Goal: Task Accomplishment & Management: Use online tool/utility

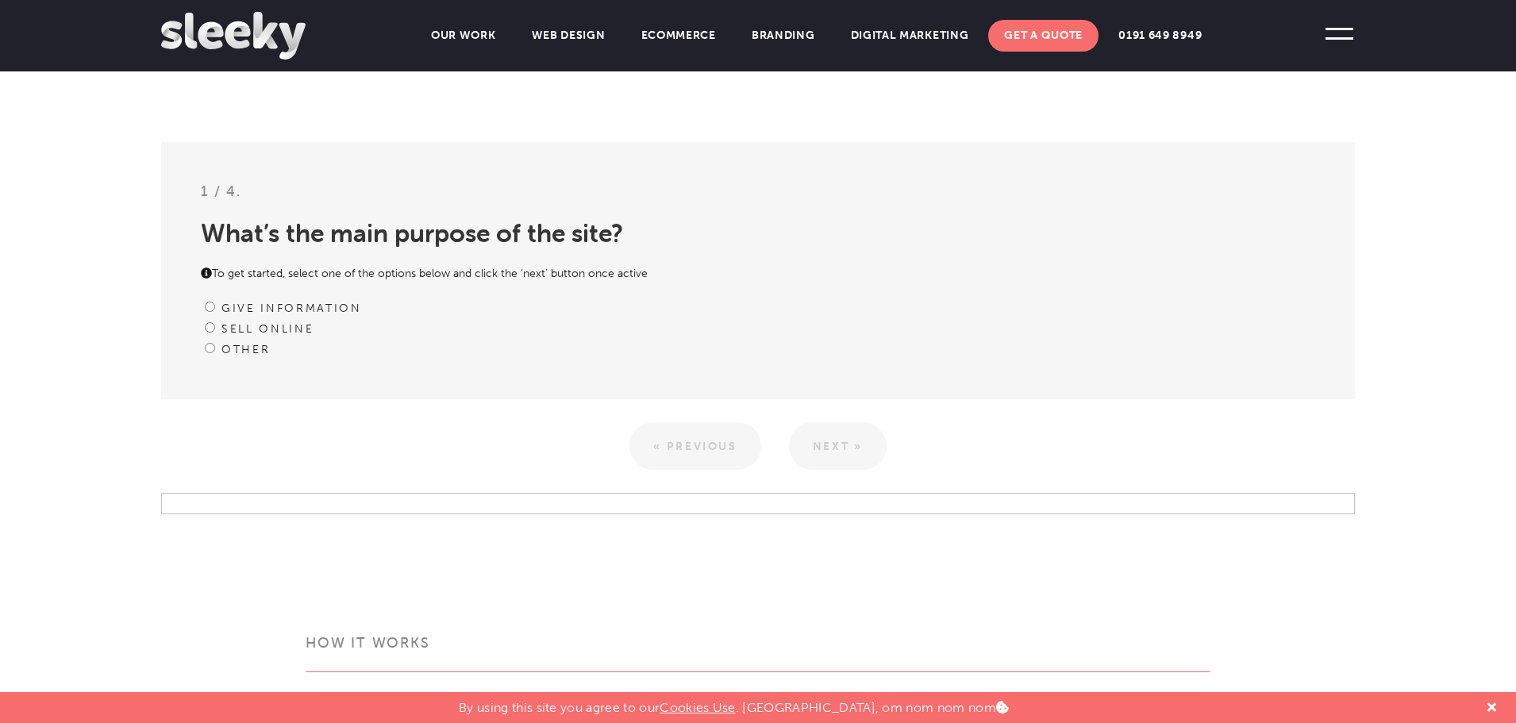
scroll to position [417, 0]
click at [212, 301] on input "Give information" at bounding box center [210, 303] width 10 height 10
radio input "true"
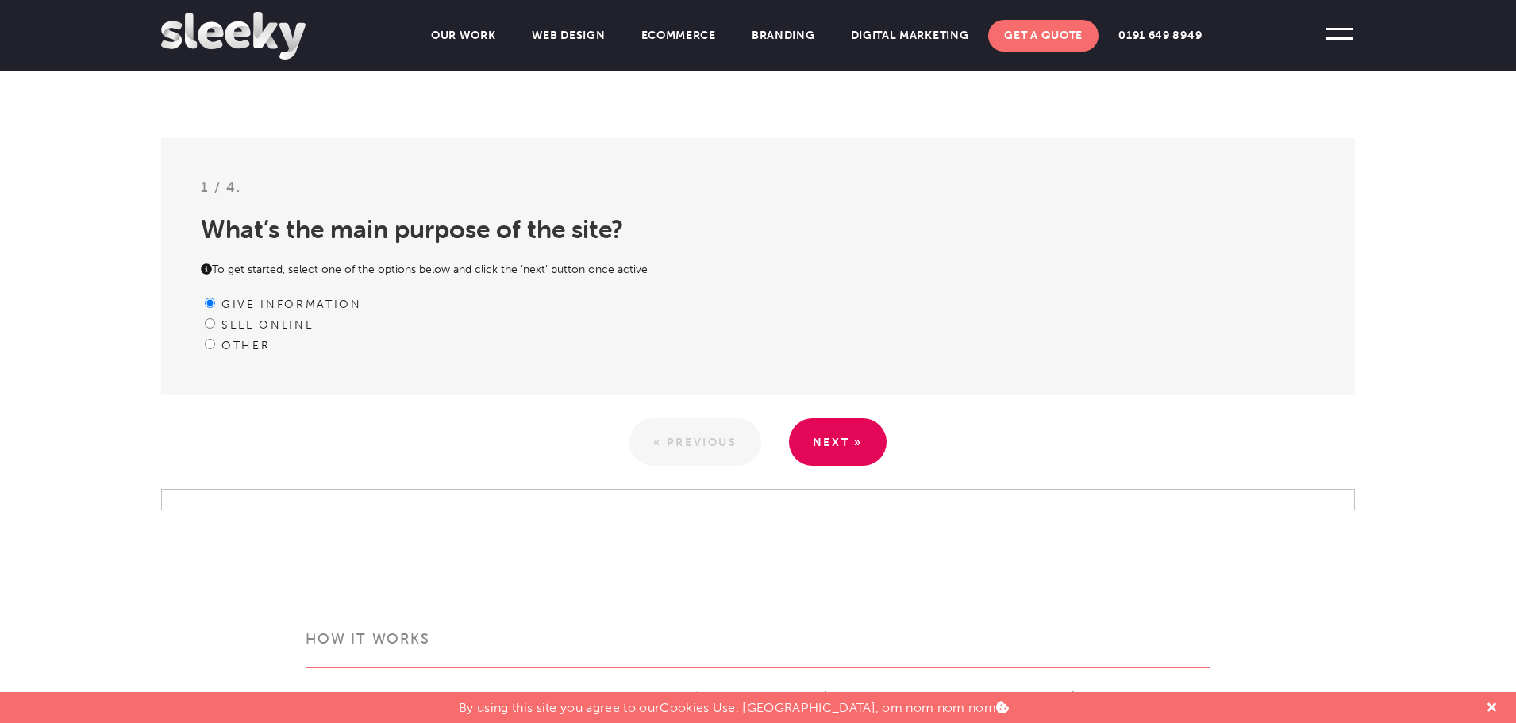
click at [830, 428] on link "Next »" at bounding box center [838, 442] width 98 height 48
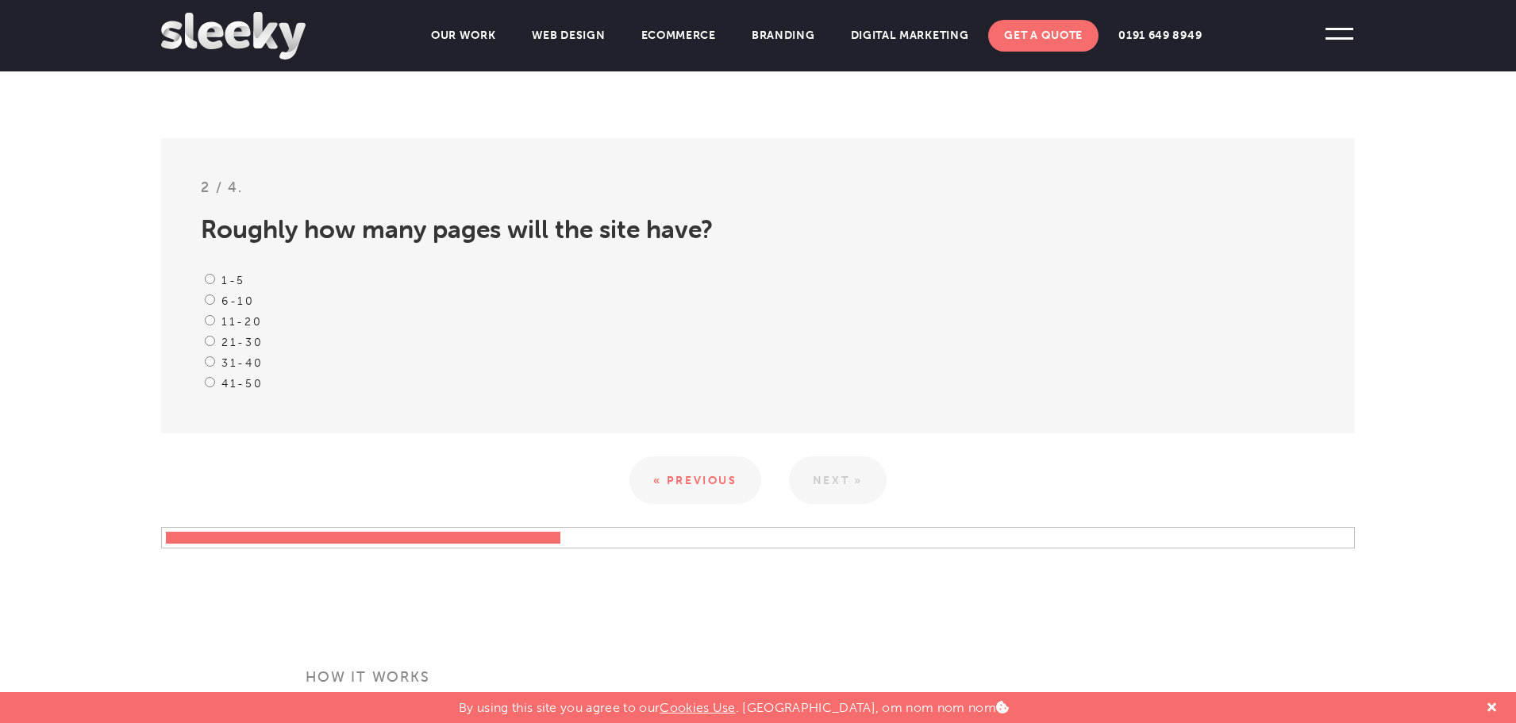
click at [209, 299] on input "6-10" at bounding box center [210, 299] width 10 height 10
radio input "true"
click at [849, 482] on link "Next »" at bounding box center [838, 480] width 98 height 48
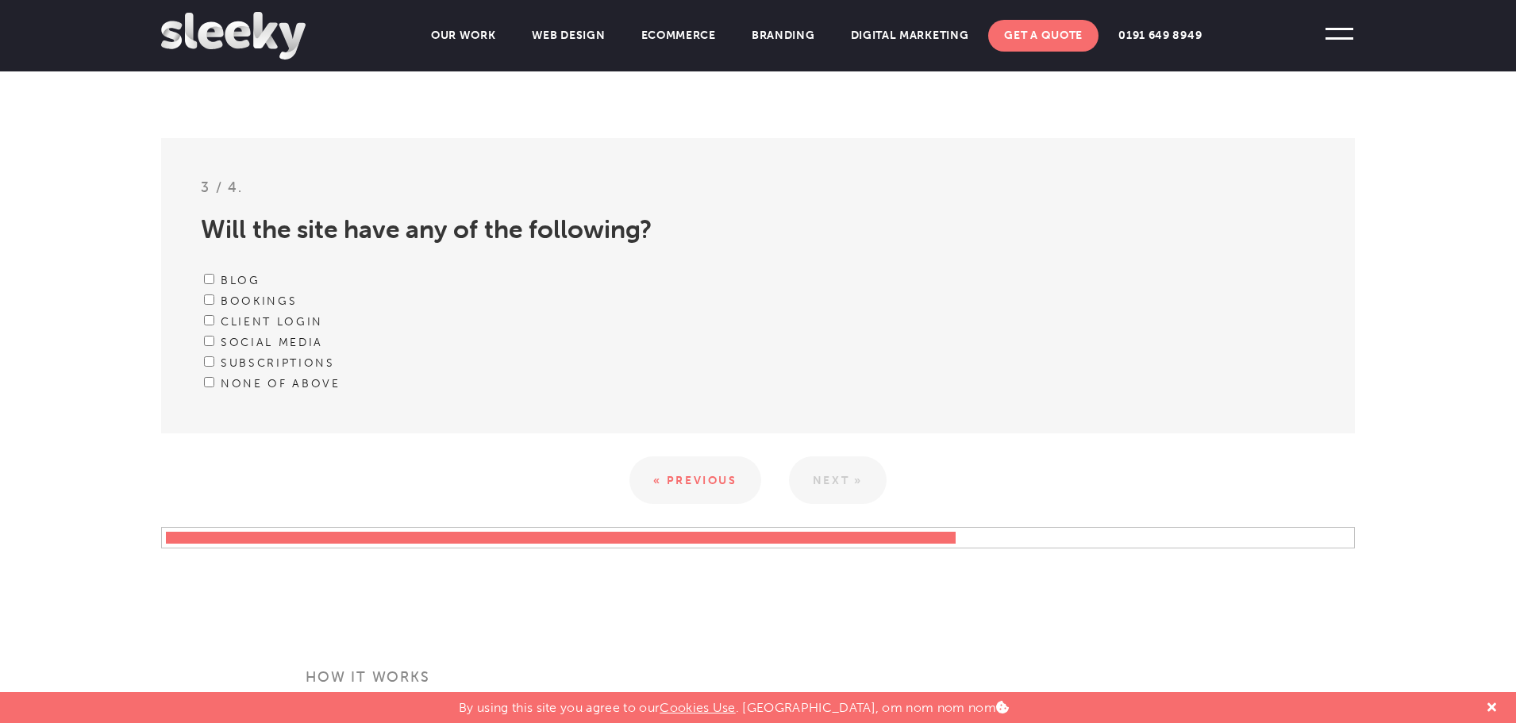
click at [209, 277] on input "Blog" at bounding box center [209, 279] width 10 height 10
checkbox input "true"
click at [209, 298] on input "Bookings" at bounding box center [209, 299] width 10 height 10
checkbox input "true"
click at [840, 482] on link "Next »" at bounding box center [838, 480] width 98 height 48
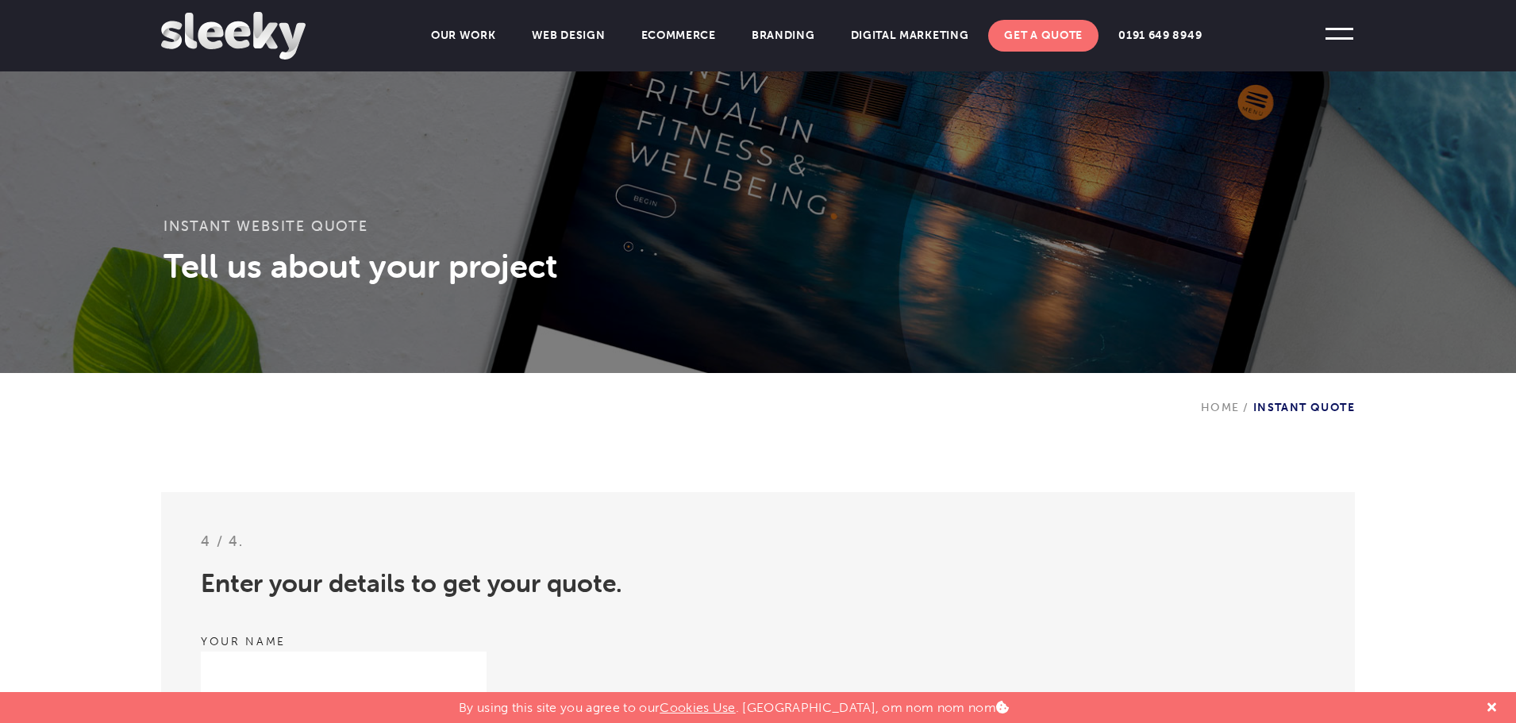
scroll to position [0, 0]
